Goal: Find specific page/section: Find specific page/section

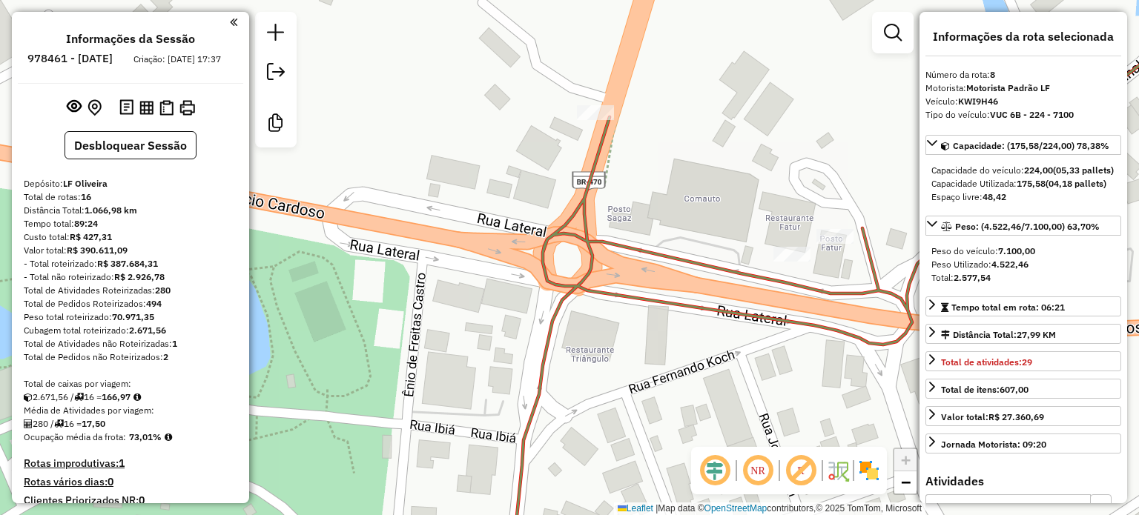
select select "**********"
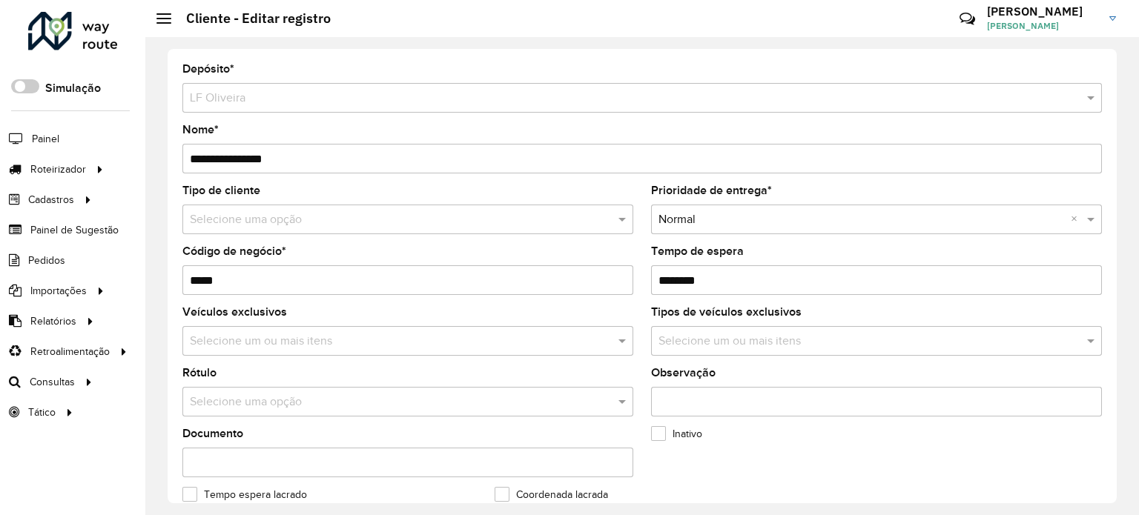
scroll to position [519, 0]
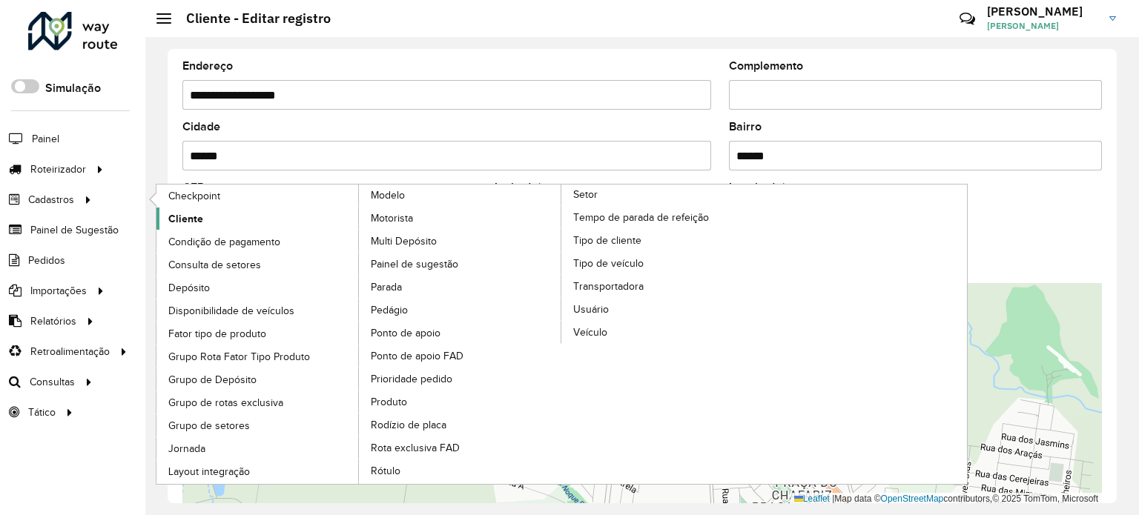
click at [171, 212] on span "Cliente" at bounding box center [185, 219] width 35 height 16
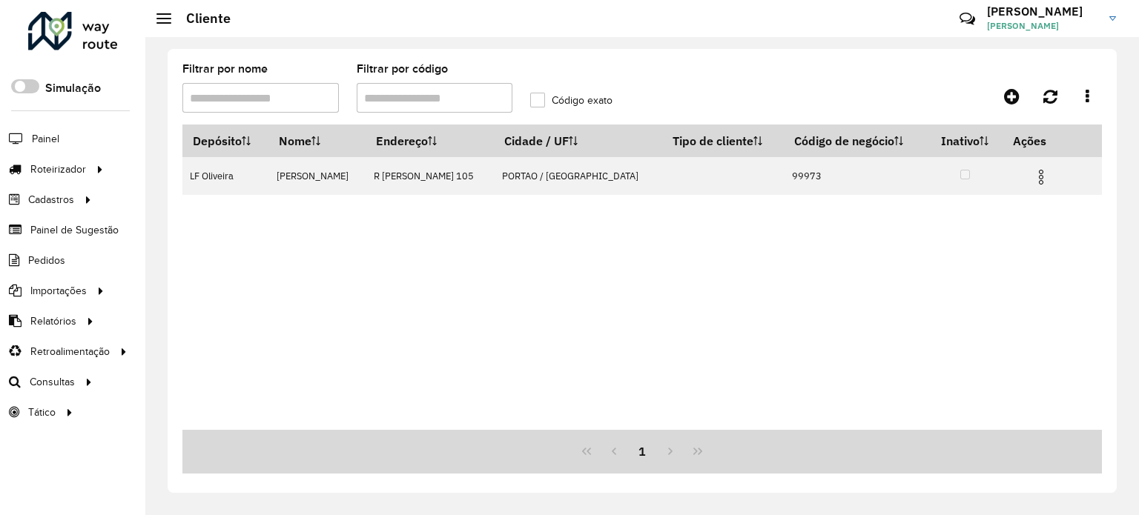
drag, startPoint x: 475, startPoint y: 100, endPoint x: 313, endPoint y: 93, distance: 161.8
click at [313, 93] on formly-group "Filtrar por nome Filtrar por código Código exato" at bounding box center [522, 94] width 696 height 61
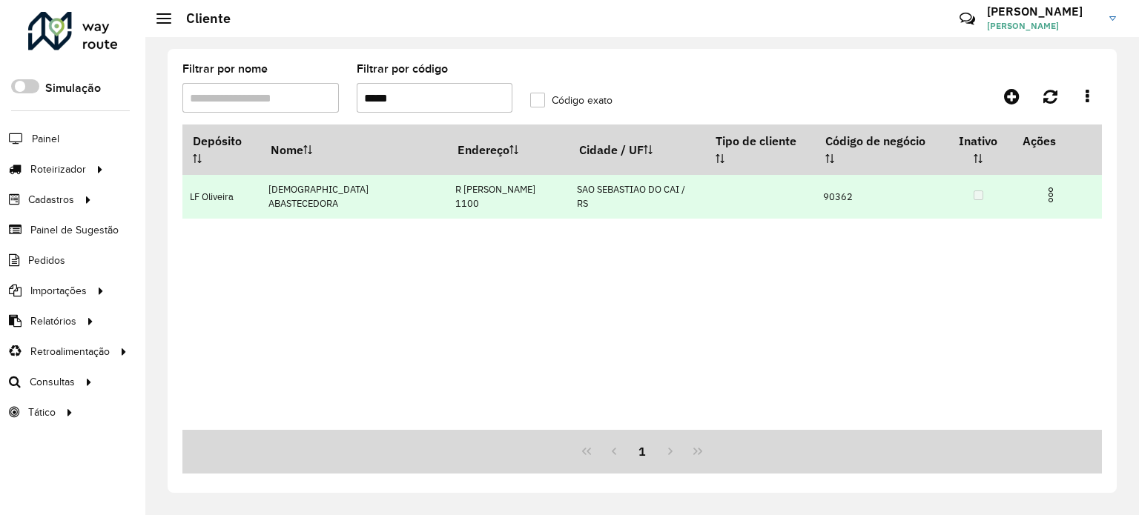
type input "*****"
click at [1048, 186] on img at bounding box center [1051, 195] width 18 height 18
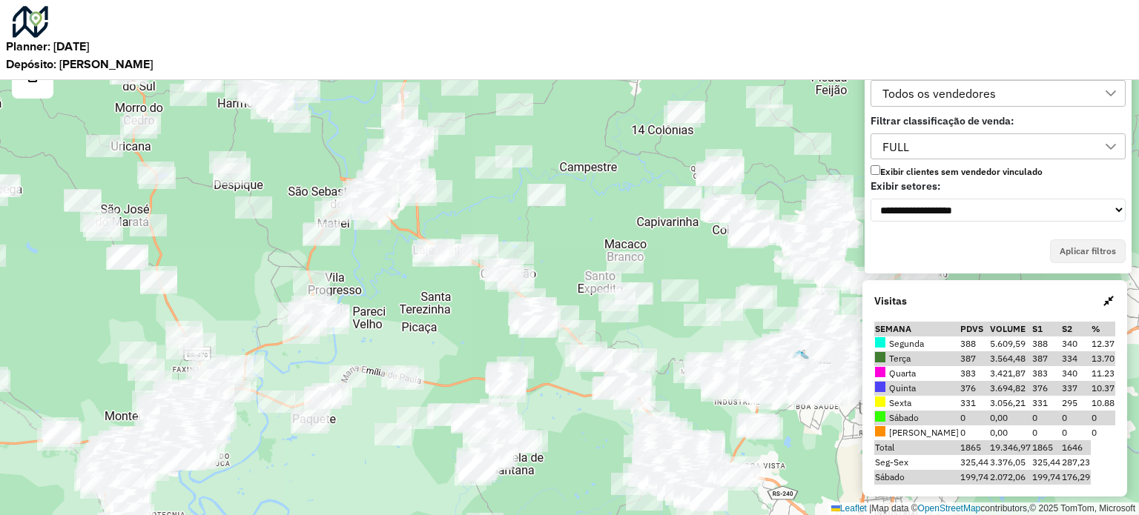
drag, startPoint x: 536, startPoint y: 379, endPoint x: 417, endPoint y: 352, distance: 121.6
click at [417, 352] on div "Leaflet | Map data © OpenStreetMap contributors,© 2025 TomTom, Microsoft" at bounding box center [569, 257] width 1139 height 515
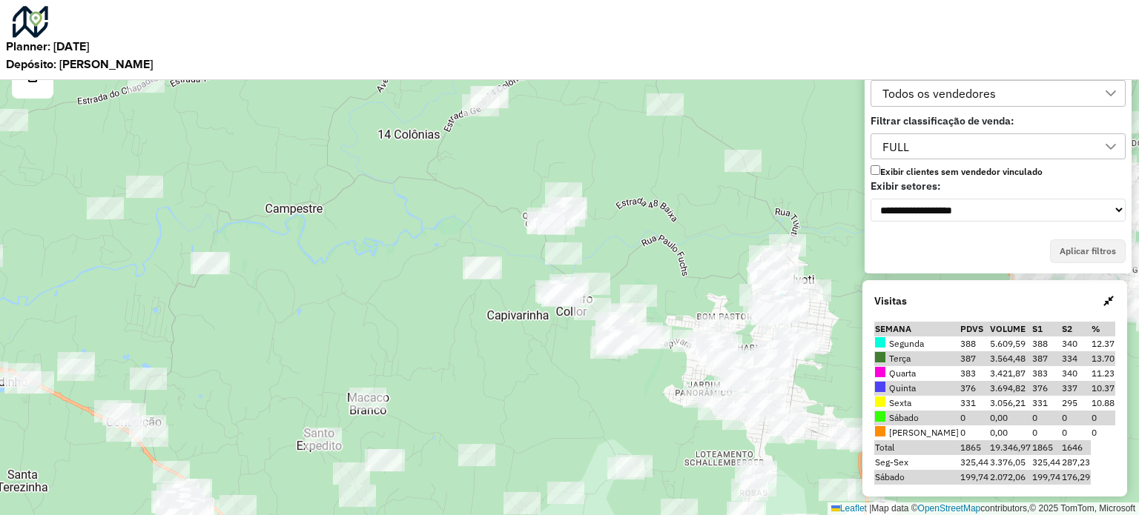
drag, startPoint x: 583, startPoint y: 492, endPoint x: 537, endPoint y: 403, distance: 100.2
click at [537, 403] on div "Leaflet | Map data © OpenStreetMap contributors,© 2025 TomTom, Microsoft" at bounding box center [569, 257] width 1139 height 515
